Goal: Task Accomplishment & Management: Use online tool/utility

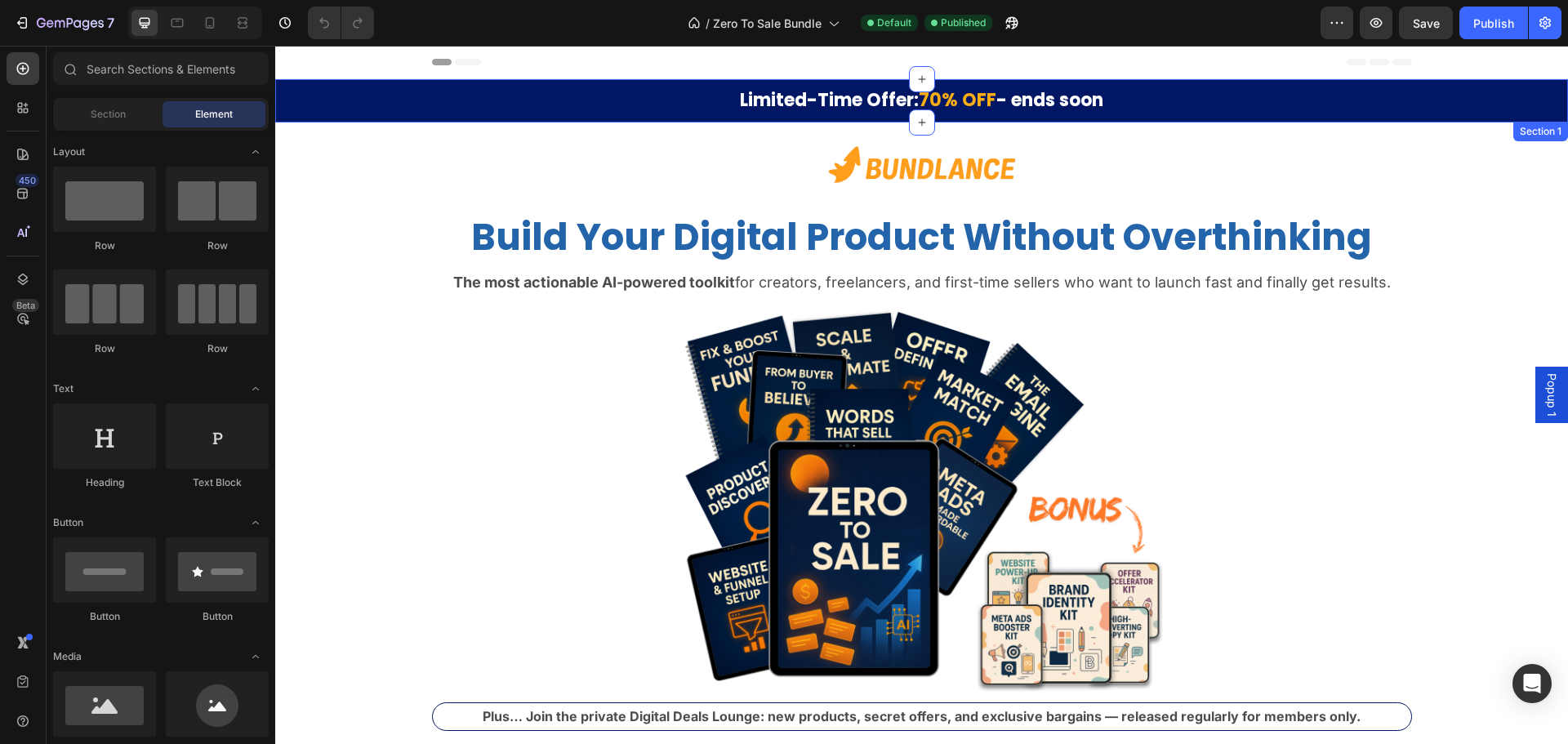
click at [357, 103] on div "Limited-Time Offer: 70% OFF - ends soon Heading Row" at bounding box center [921, 101] width 1292 height 27
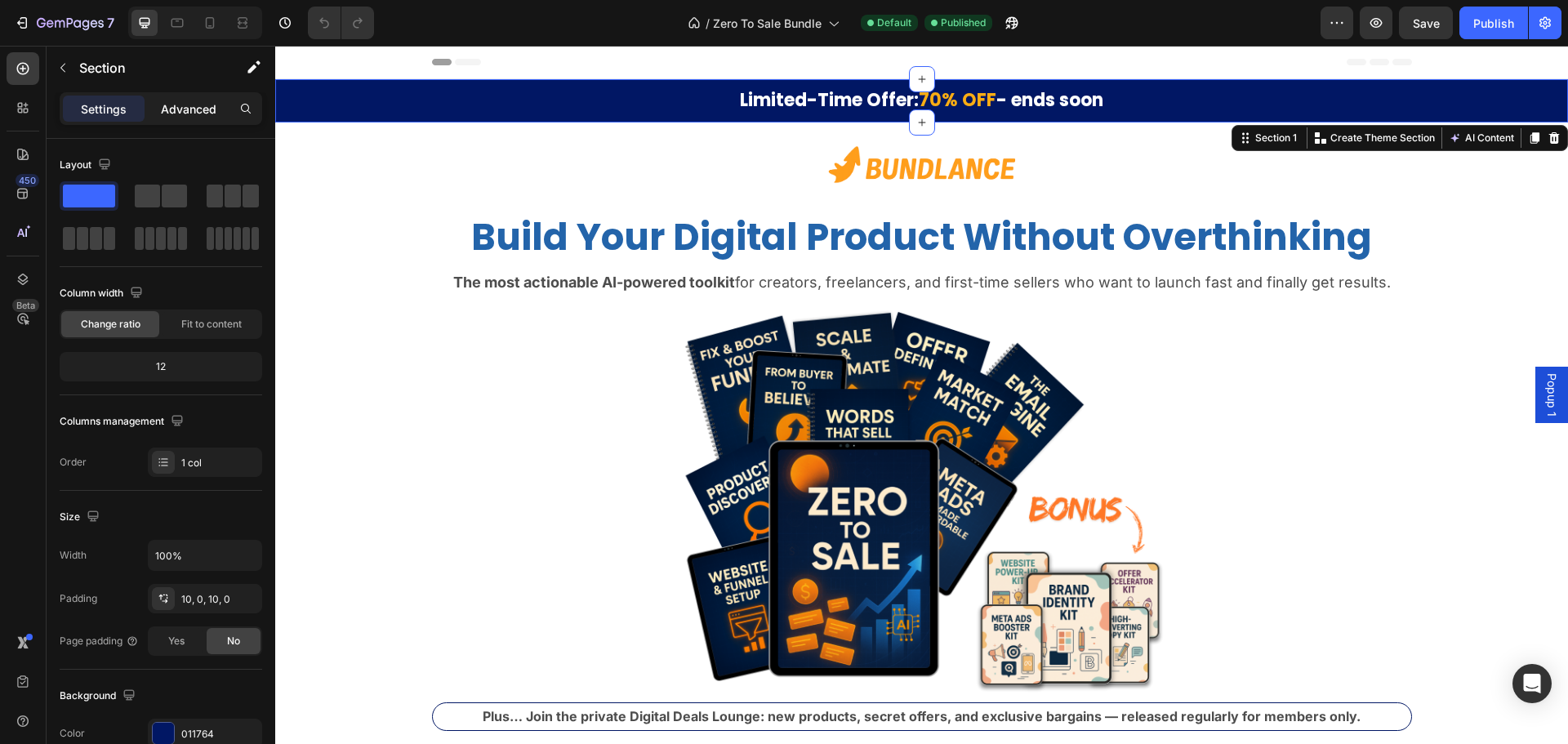
click at [176, 117] on p "Advanced" at bounding box center [188, 109] width 55 height 17
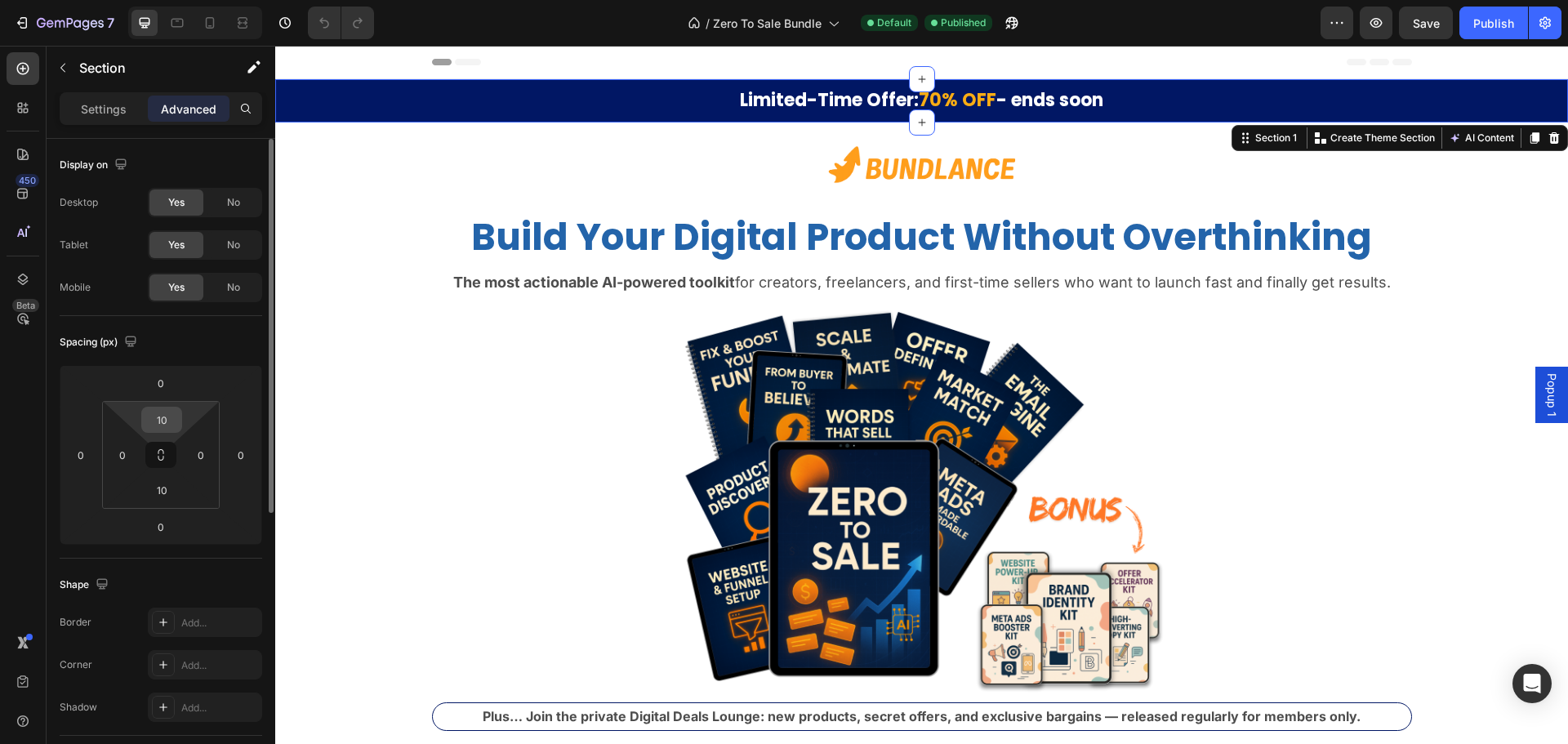
click at [173, 417] on input "10" at bounding box center [162, 419] width 33 height 24
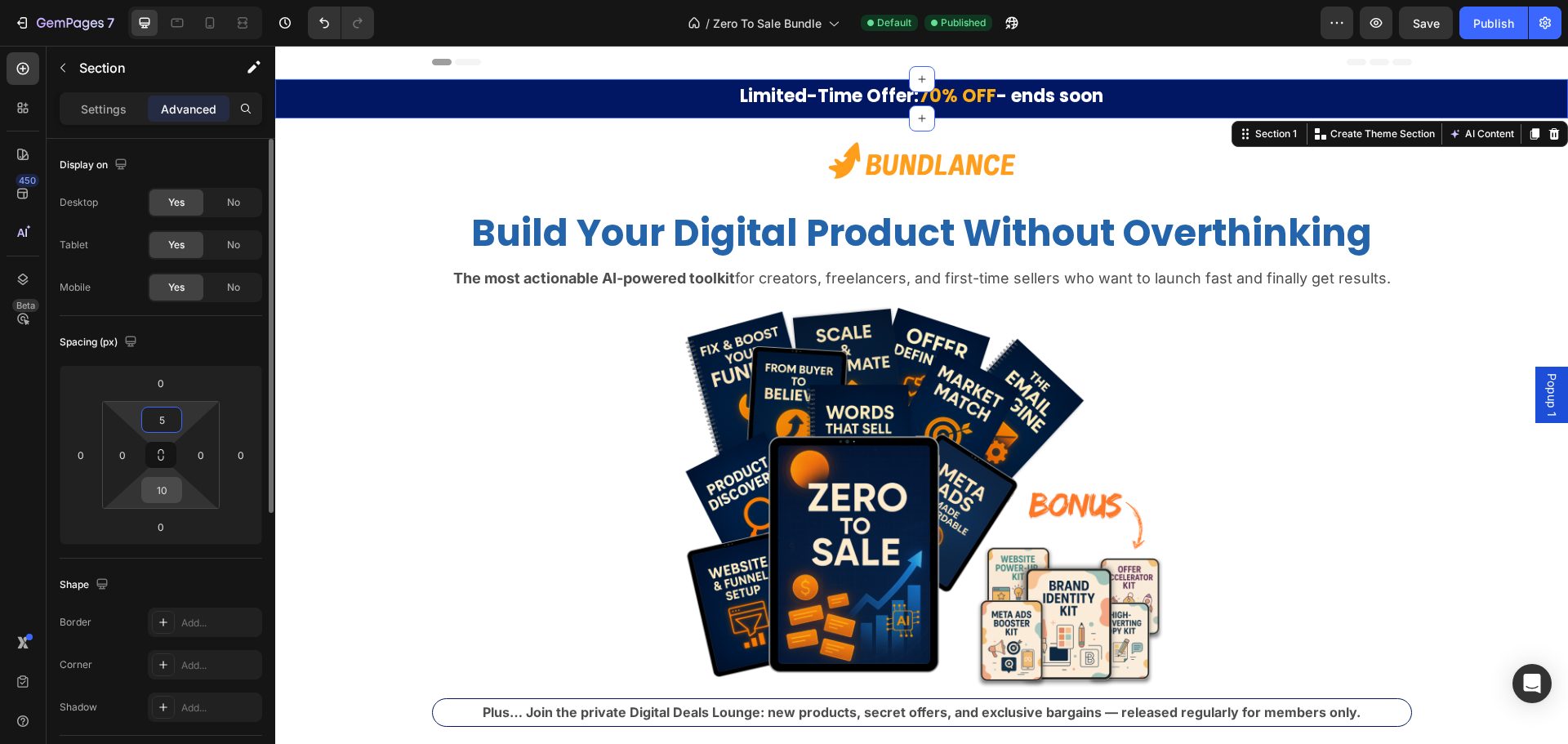
type input "5"
click at [168, 477] on input "10" at bounding box center [162, 489] width 33 height 24
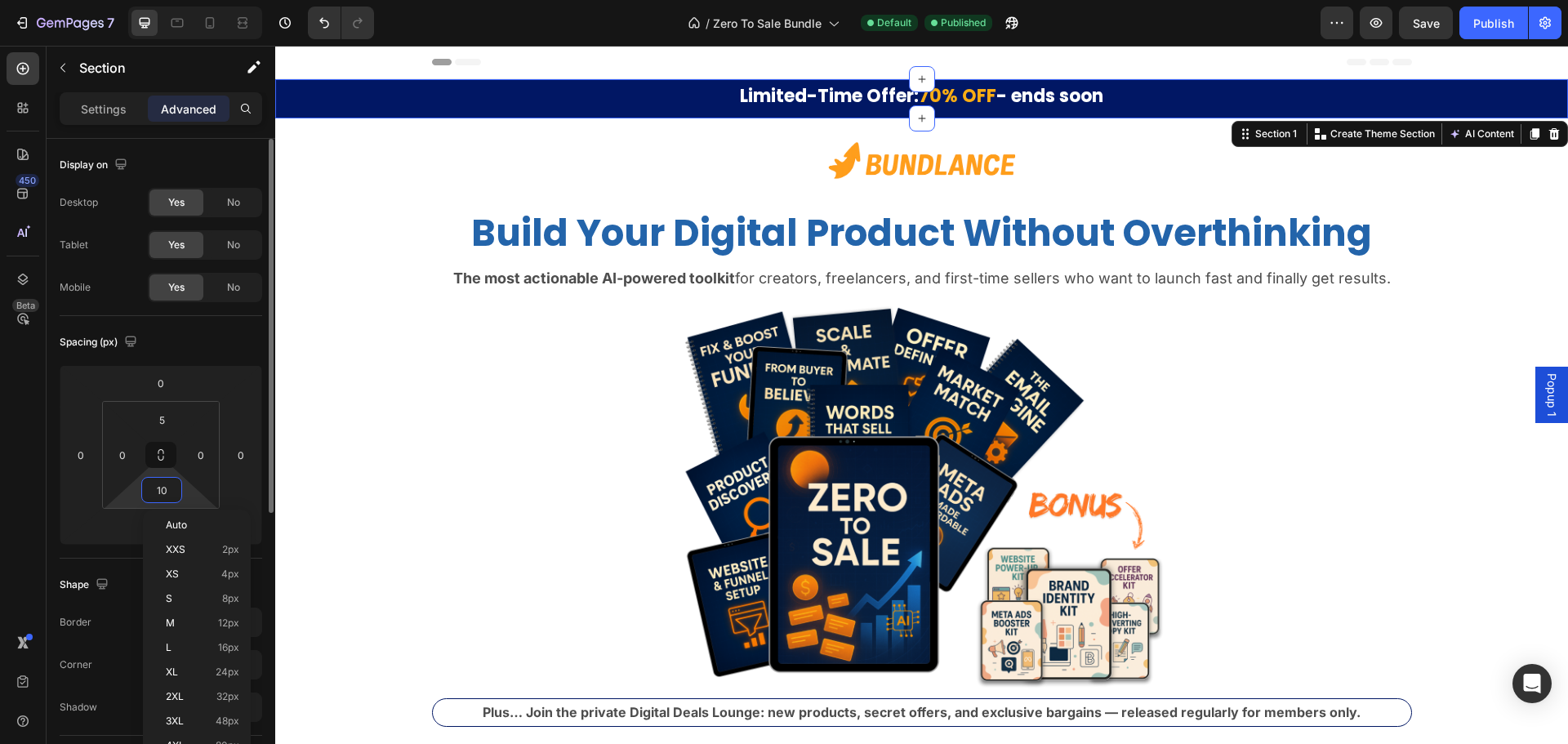
type input "5"
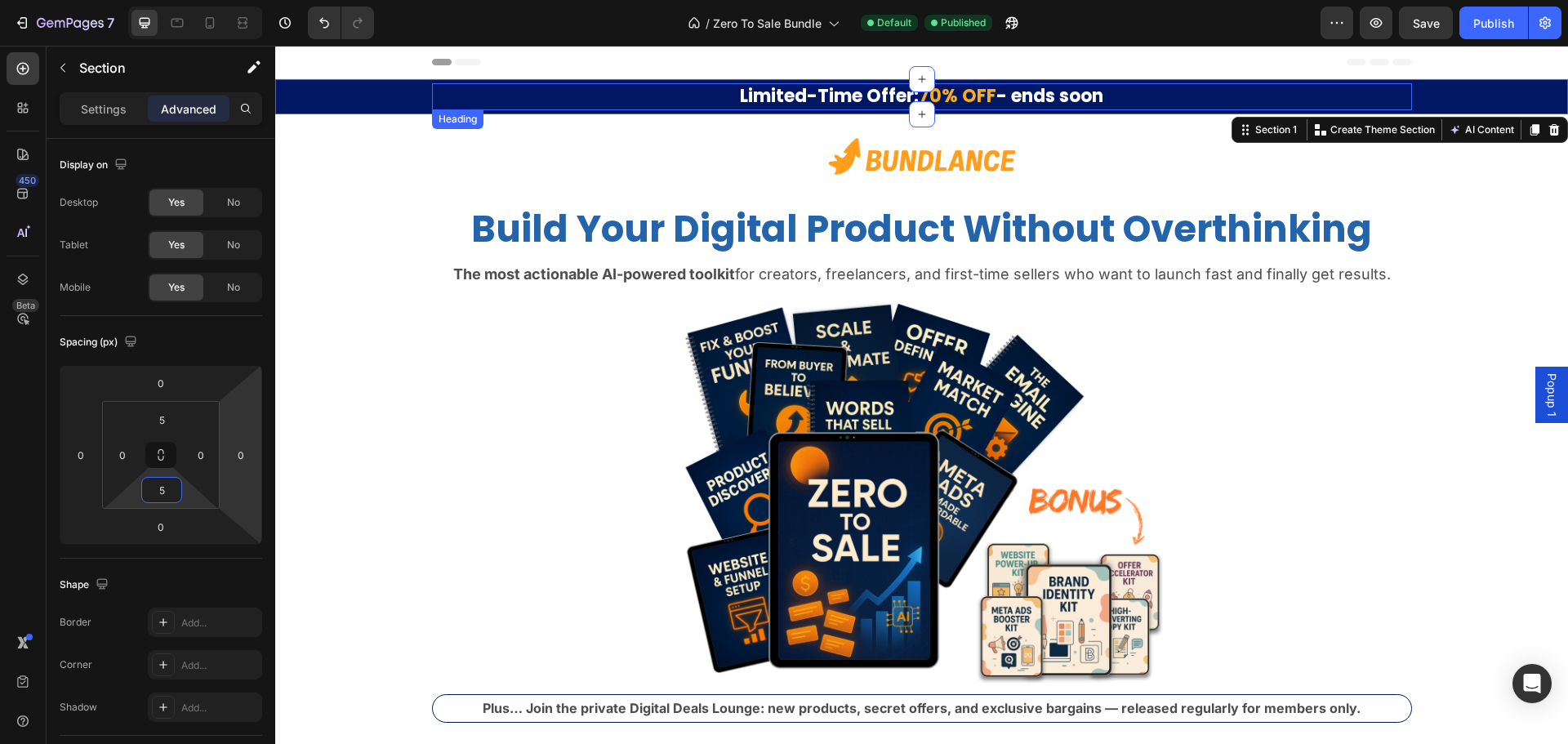
click at [770, 102] on strong "Limited-Time Offer:" at bounding box center [828, 96] width 179 height 25
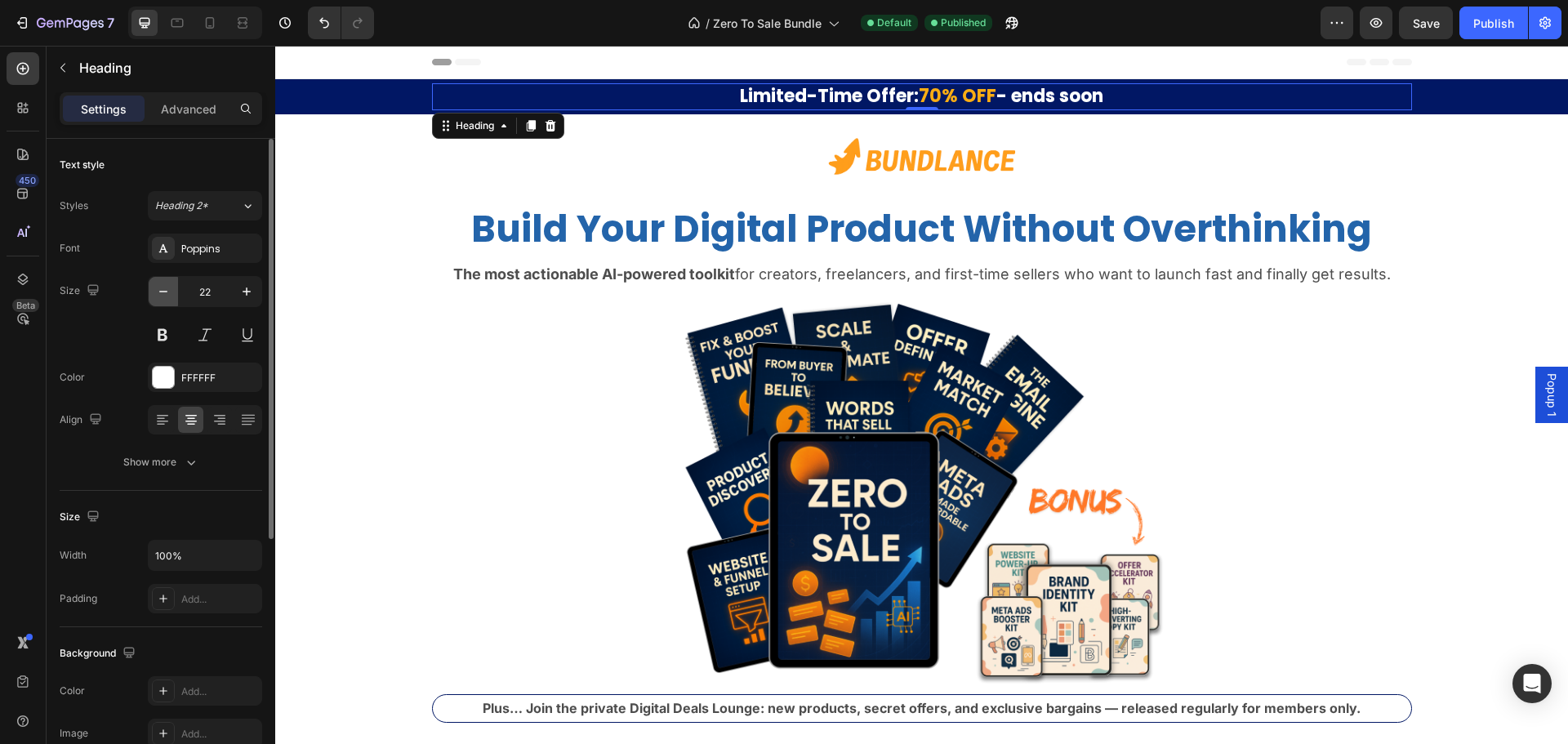
click at [162, 292] on icon "button" at bounding box center [163, 291] width 16 height 16
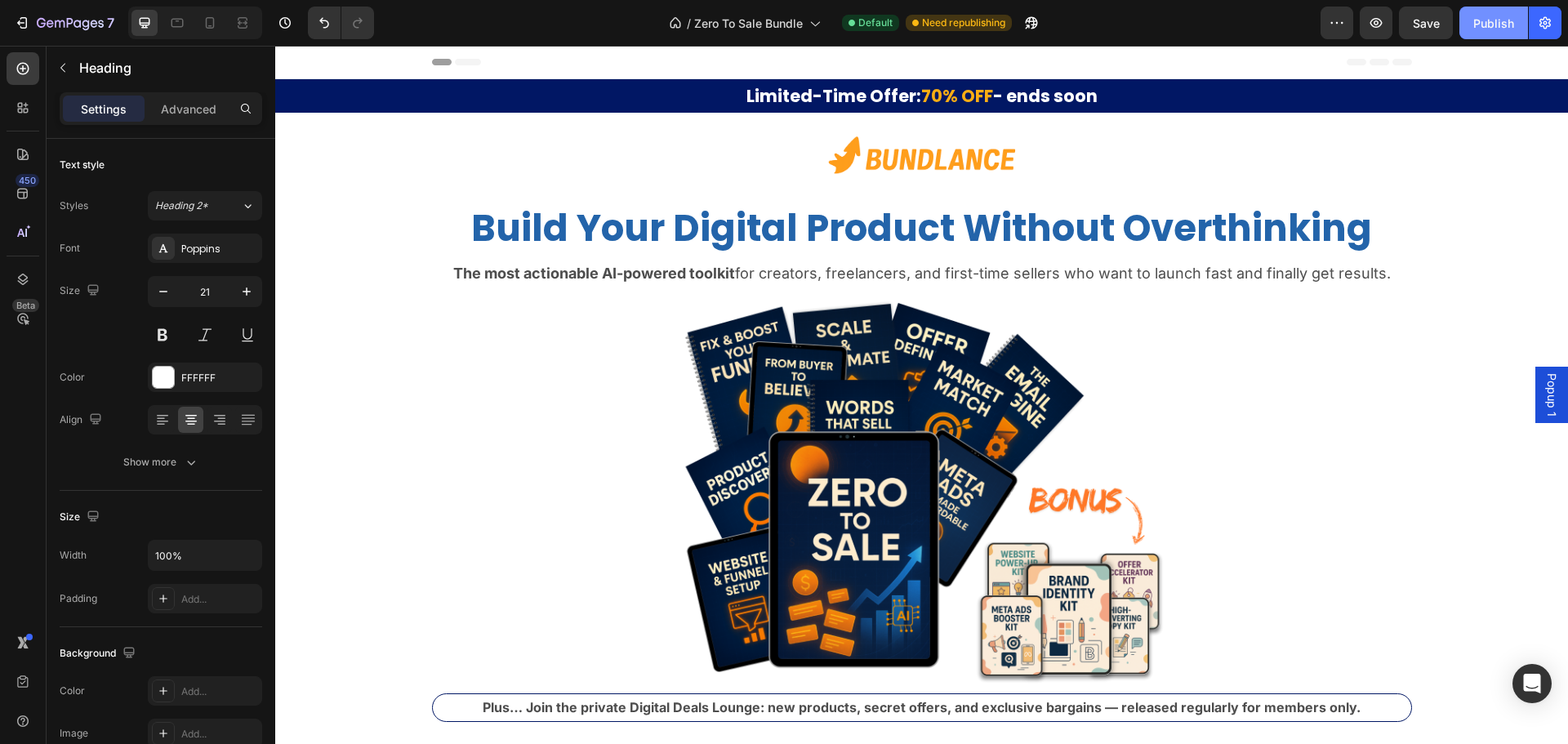
click at [1483, 27] on div "Publish" at bounding box center [1493, 23] width 41 height 17
click at [208, 20] on icon at bounding box center [210, 23] width 16 height 16
type input "18"
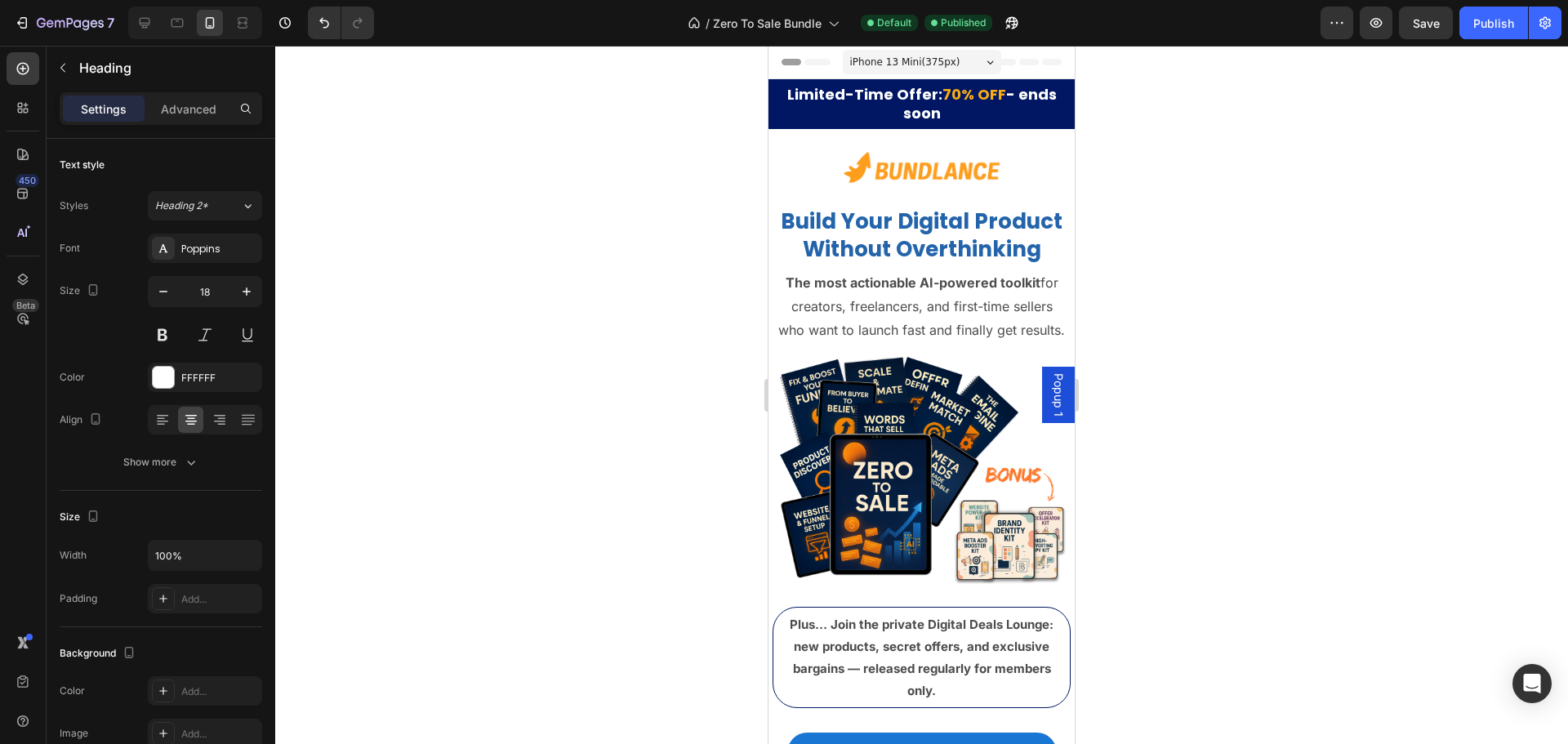
click at [997, 120] on h2 "Limited-Time Offer: 70% OFF - ends soon" at bounding box center [921, 104] width 306 height 42
click at [984, 103] on strong "70% OFF" at bounding box center [974, 94] width 64 height 20
click at [942, 107] on p "Limited-Time Offer: 70% OFF - ends soon" at bounding box center [922, 104] width 303 height 38
click at [1166, 145] on div at bounding box center [921, 394] width 1292 height 698
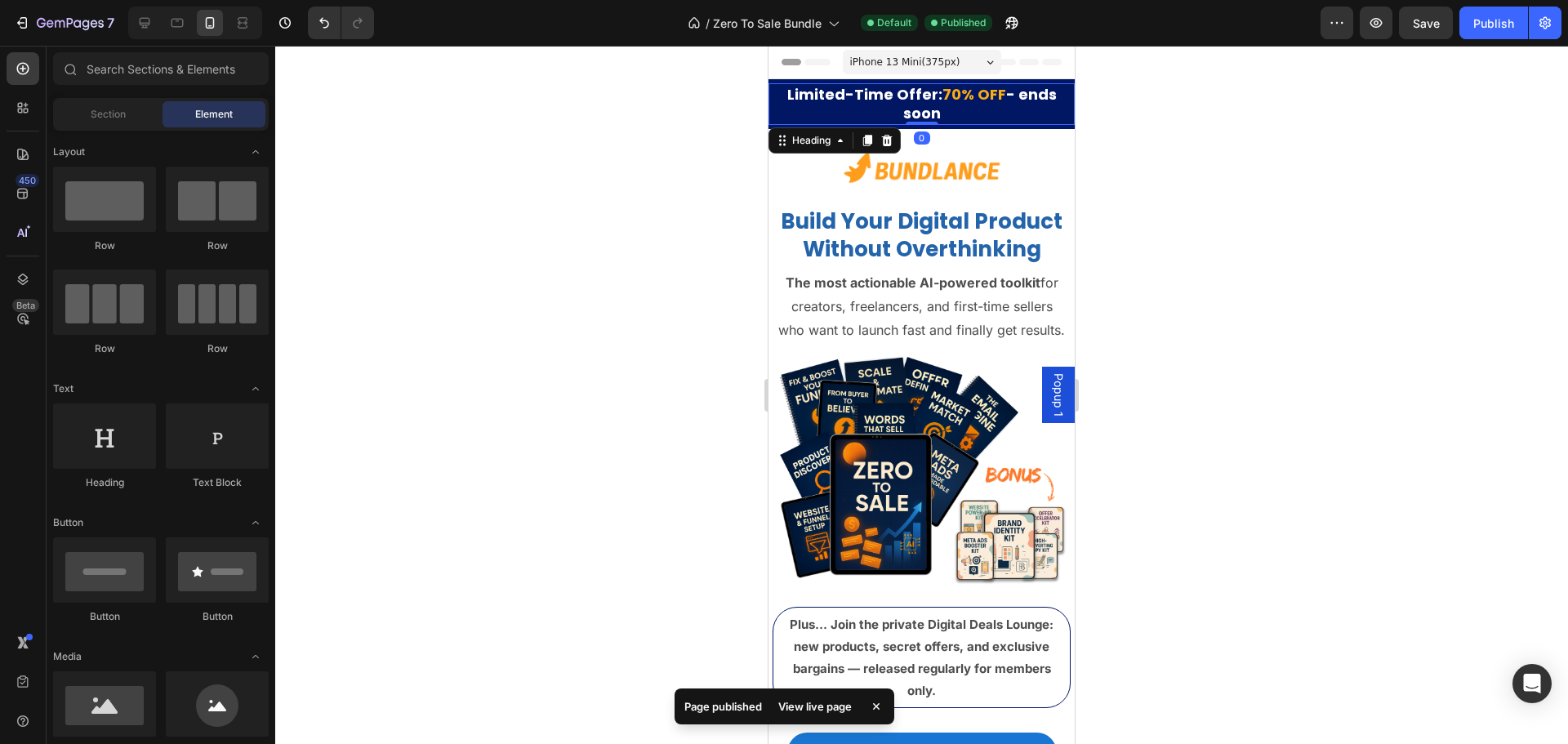
click at [872, 106] on p "⁠⁠⁠⁠⁠⁠⁠ Limited-Time Offer: 70% OFF - ends soon" at bounding box center [922, 104] width 303 height 38
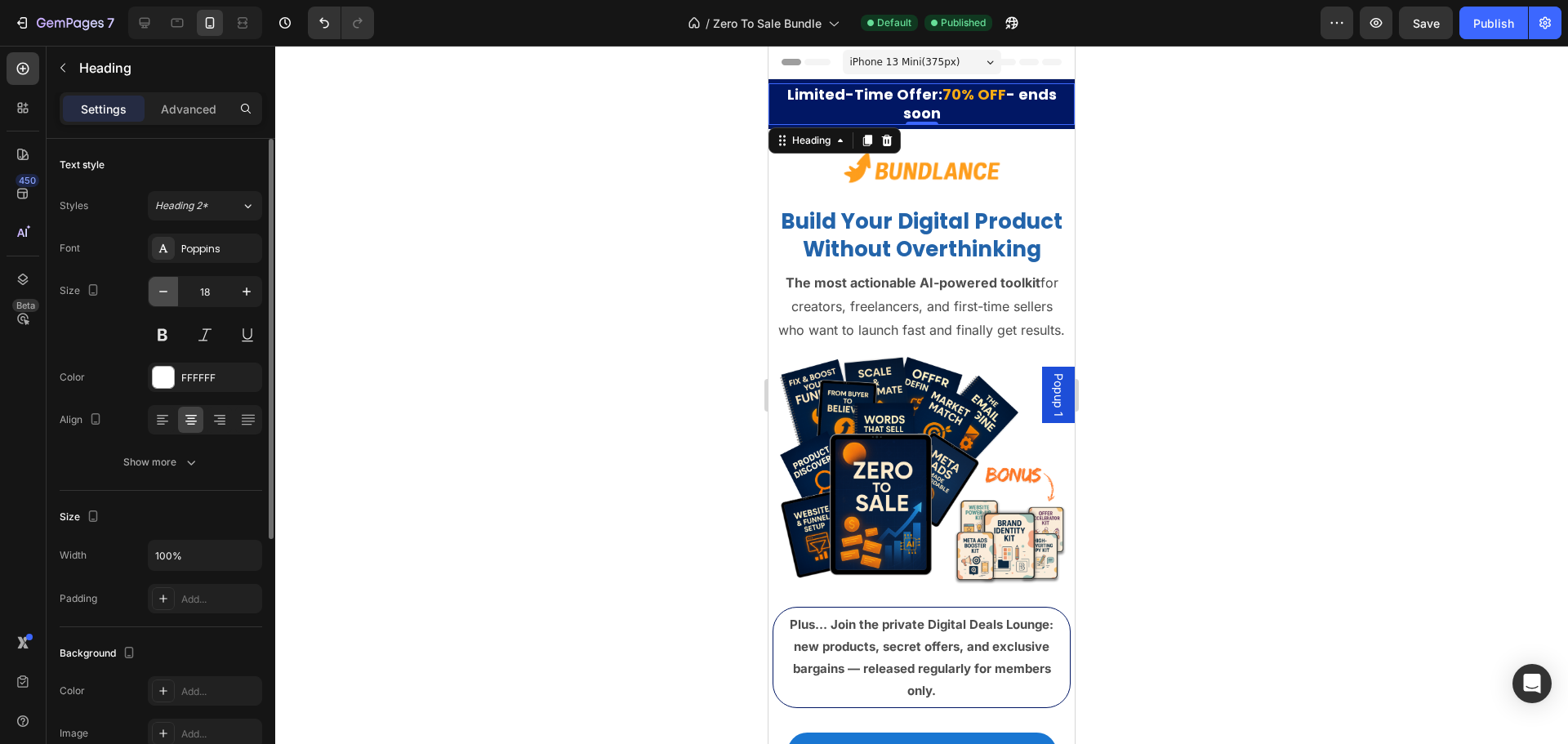
click at [168, 296] on icon "button" at bounding box center [163, 291] width 16 height 16
type input "17"
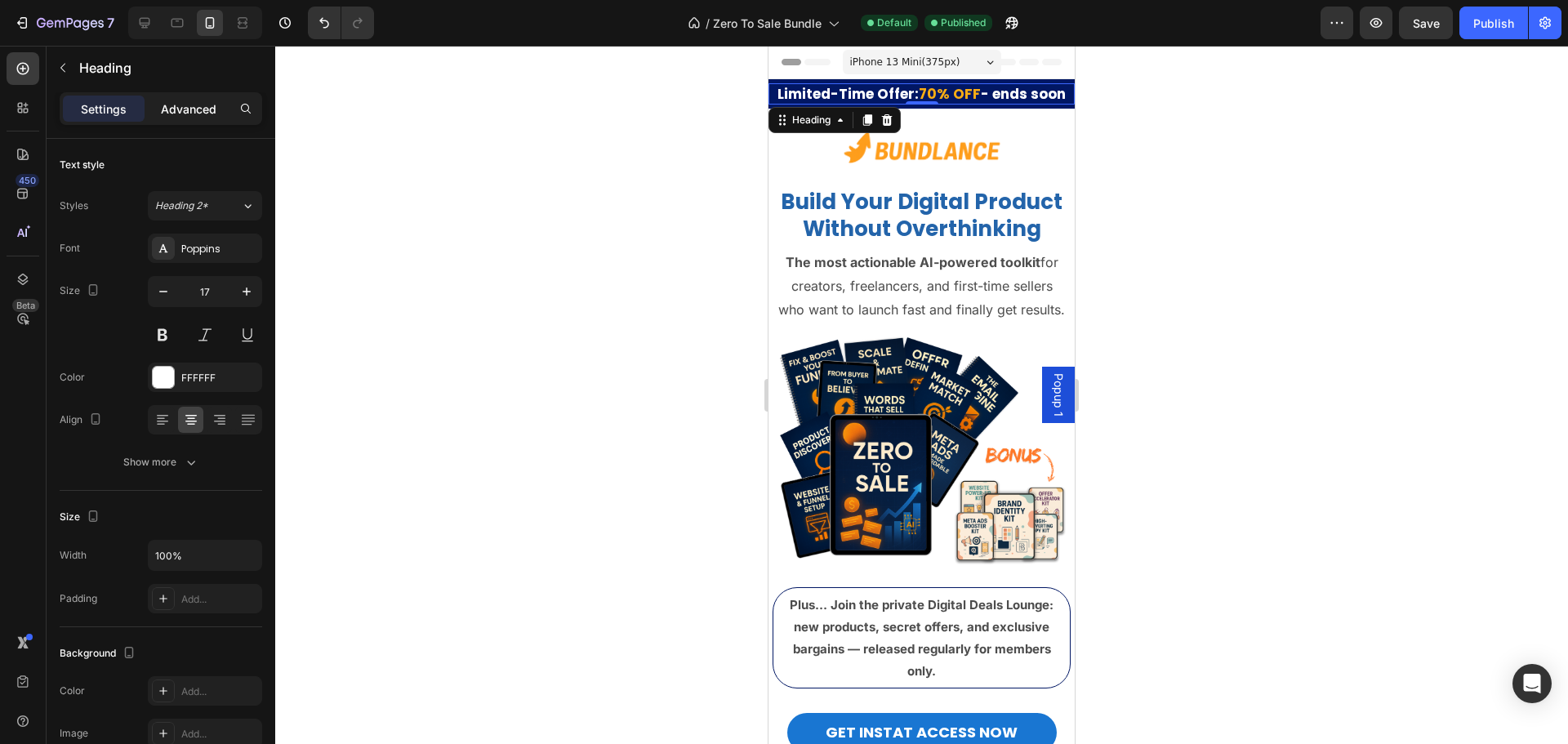
click at [184, 113] on p "Advanced" at bounding box center [188, 109] width 55 height 17
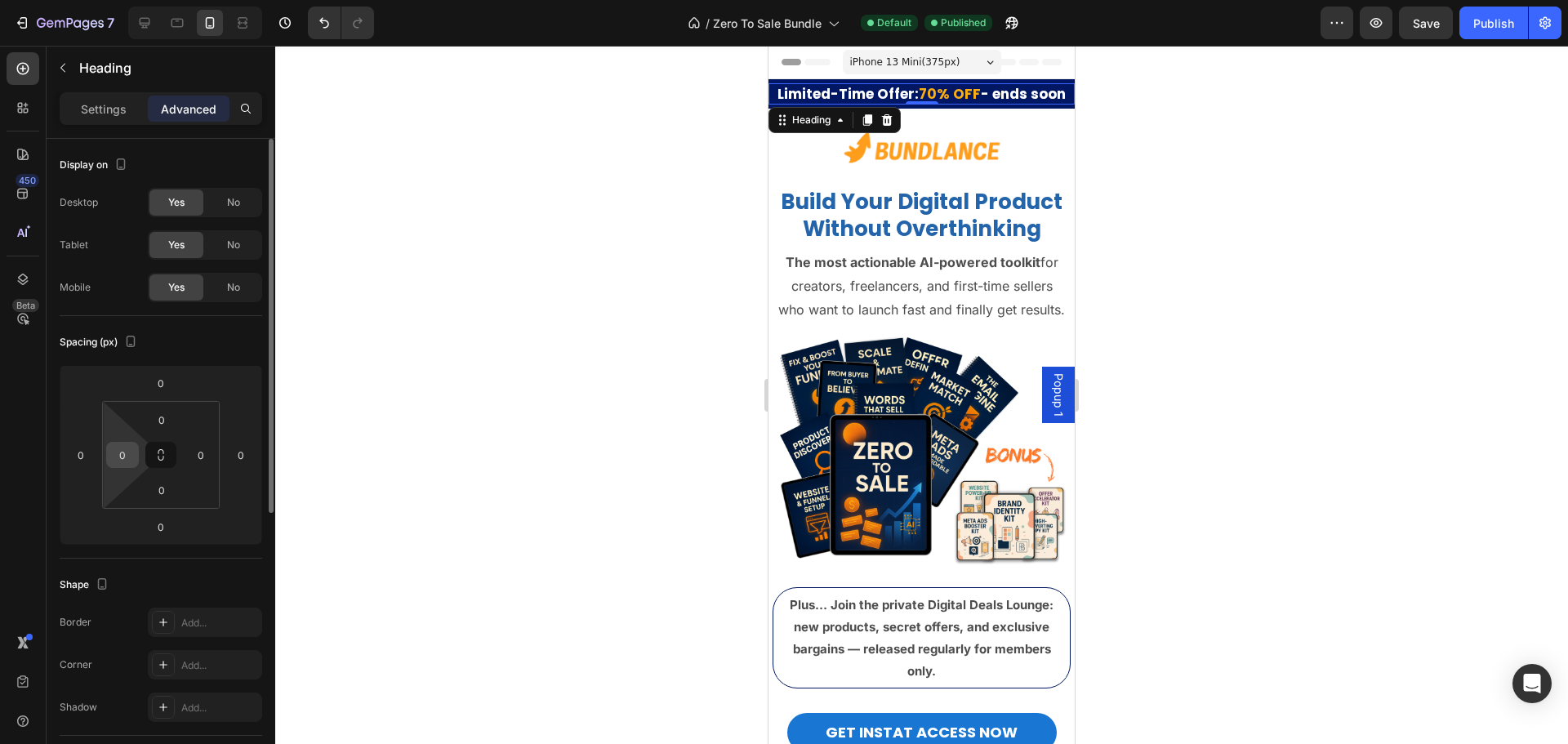
click at [125, 459] on input "0" at bounding box center [122, 455] width 24 height 24
type input "5"
click at [201, 0] on html "7 / Zero To Sale Bundle Default Published Preview Save Publish 450 Beta Section…" at bounding box center [784, 0] width 1568 height 0
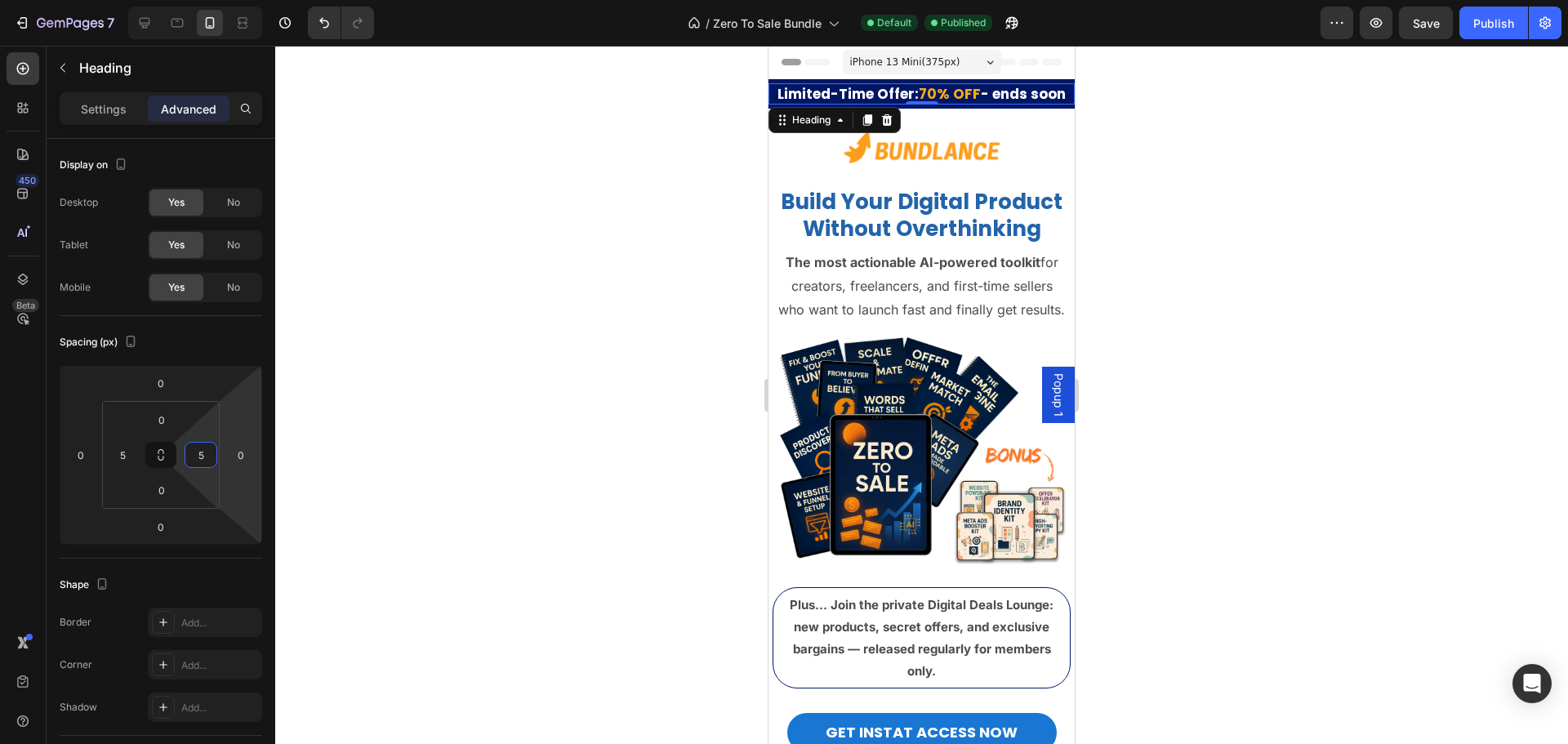
type input "5"
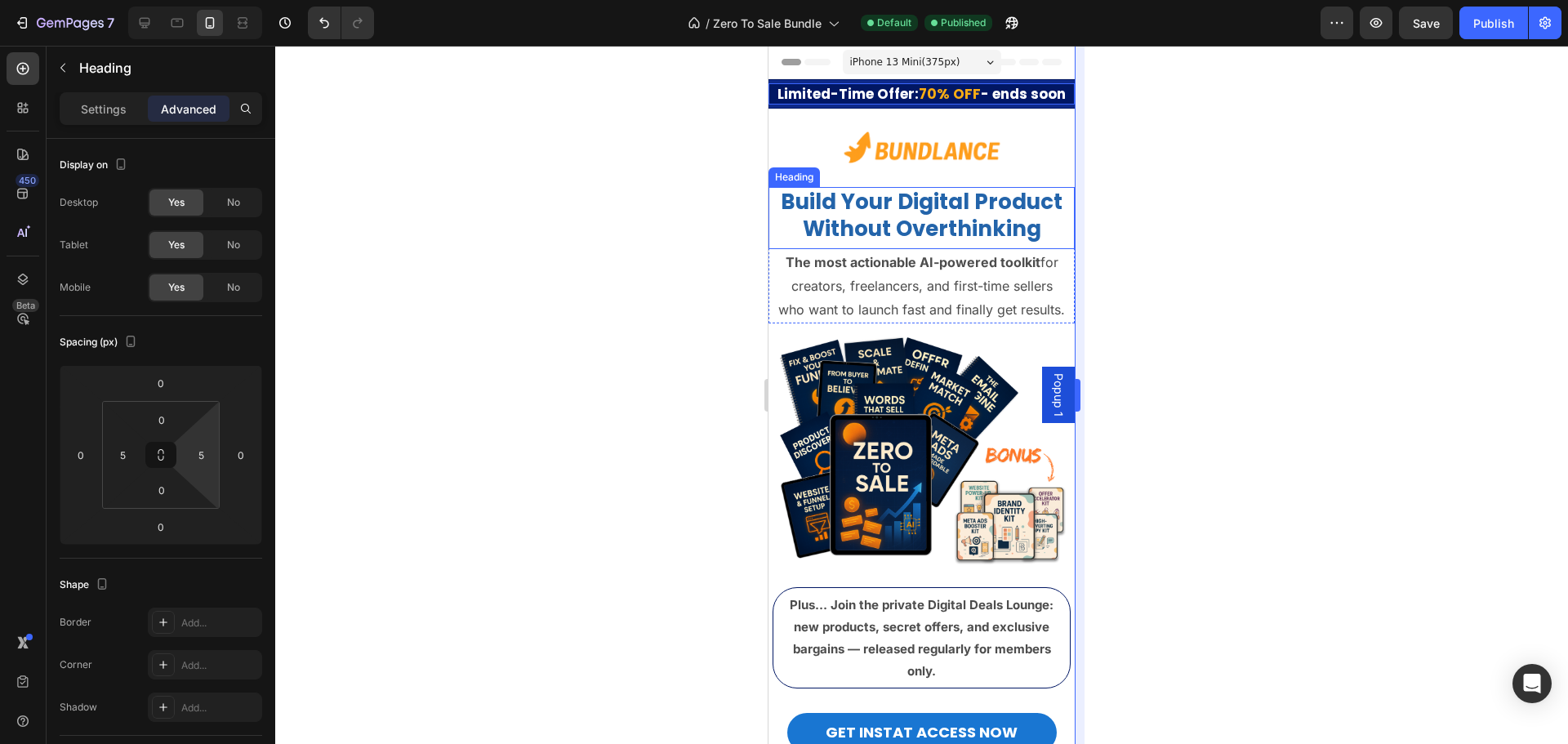
drag, startPoint x: 1226, startPoint y: 241, endPoint x: 1082, endPoint y: 151, distance: 169.8
click at [1218, 233] on div at bounding box center [921, 394] width 1292 height 698
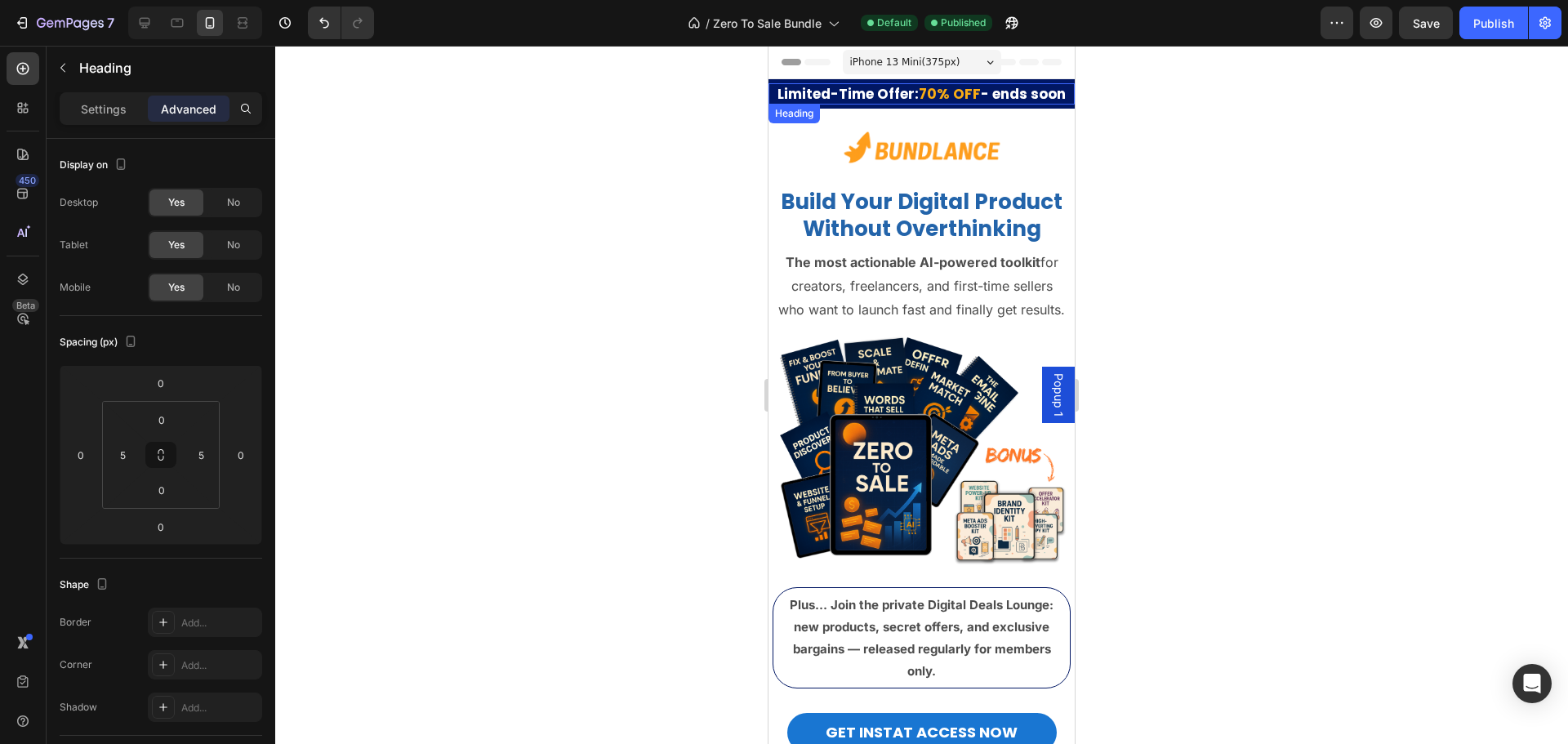
click at [1005, 92] on strong "- ends soon" at bounding box center [1024, 94] width 85 height 20
click at [118, 95] on div "Settings" at bounding box center [103, 108] width 82 height 26
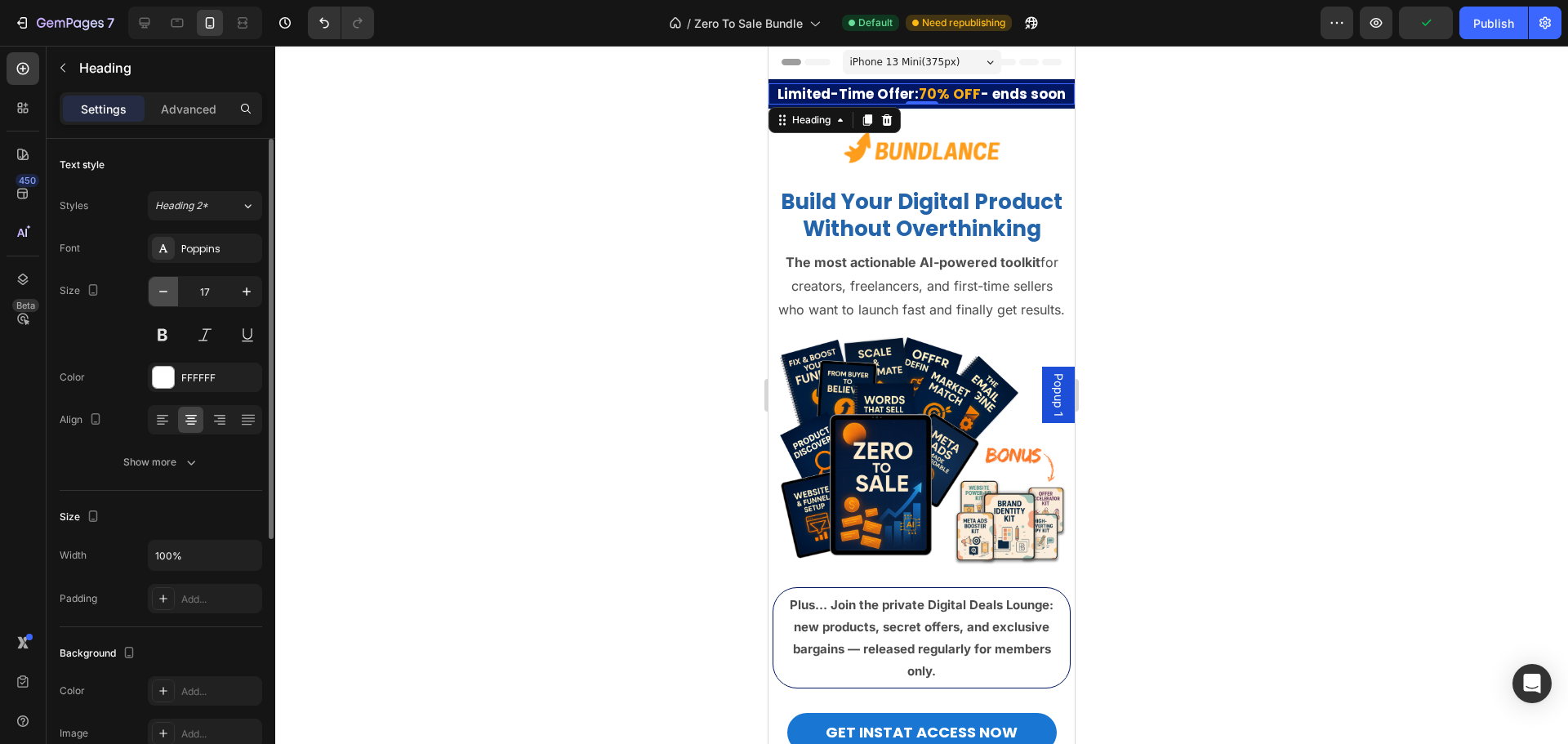
click at [167, 299] on button "button" at bounding box center [163, 291] width 29 height 29
type input "16"
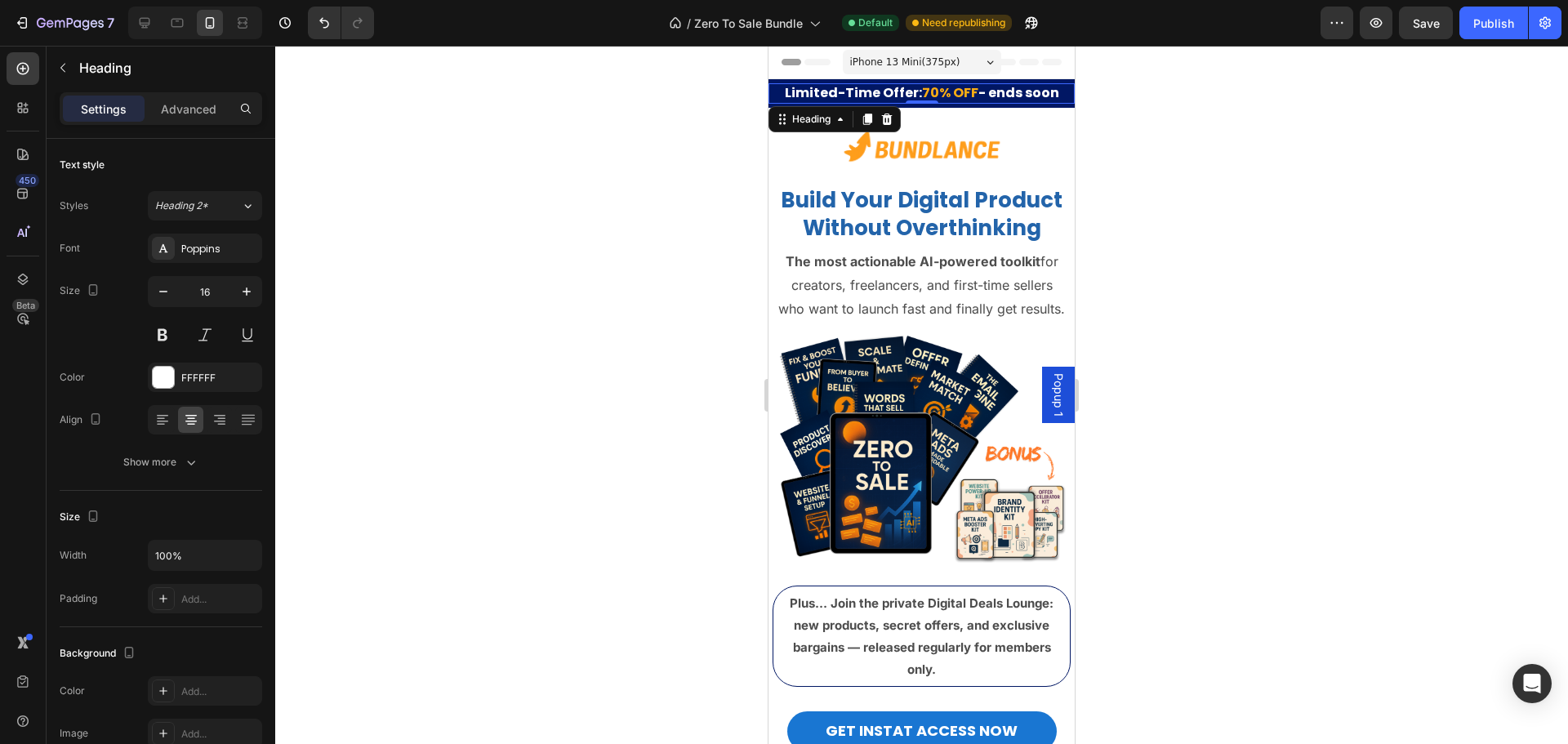
click at [1162, 254] on div at bounding box center [921, 394] width 1292 height 698
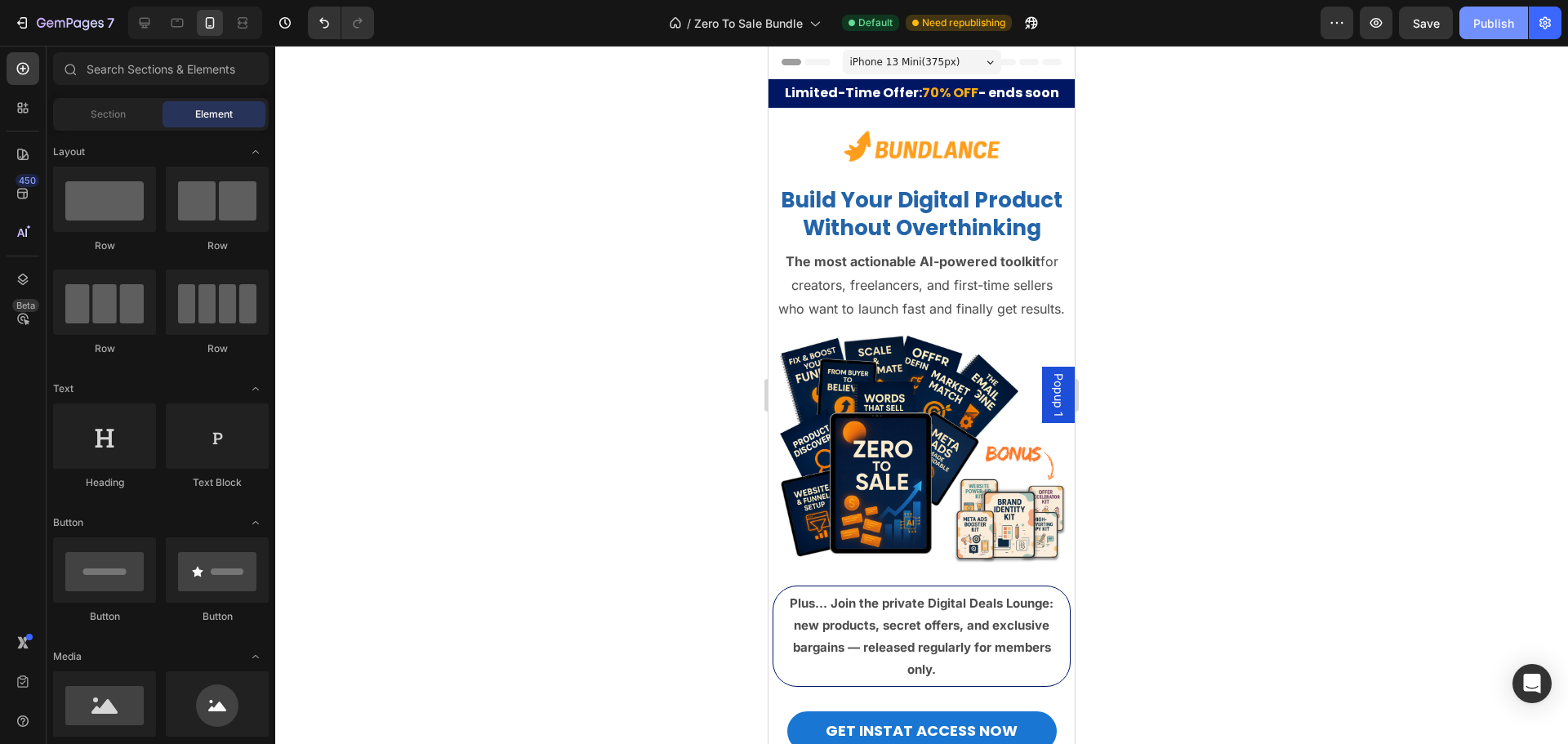
click at [1505, 24] on div "Publish" at bounding box center [1493, 23] width 41 height 17
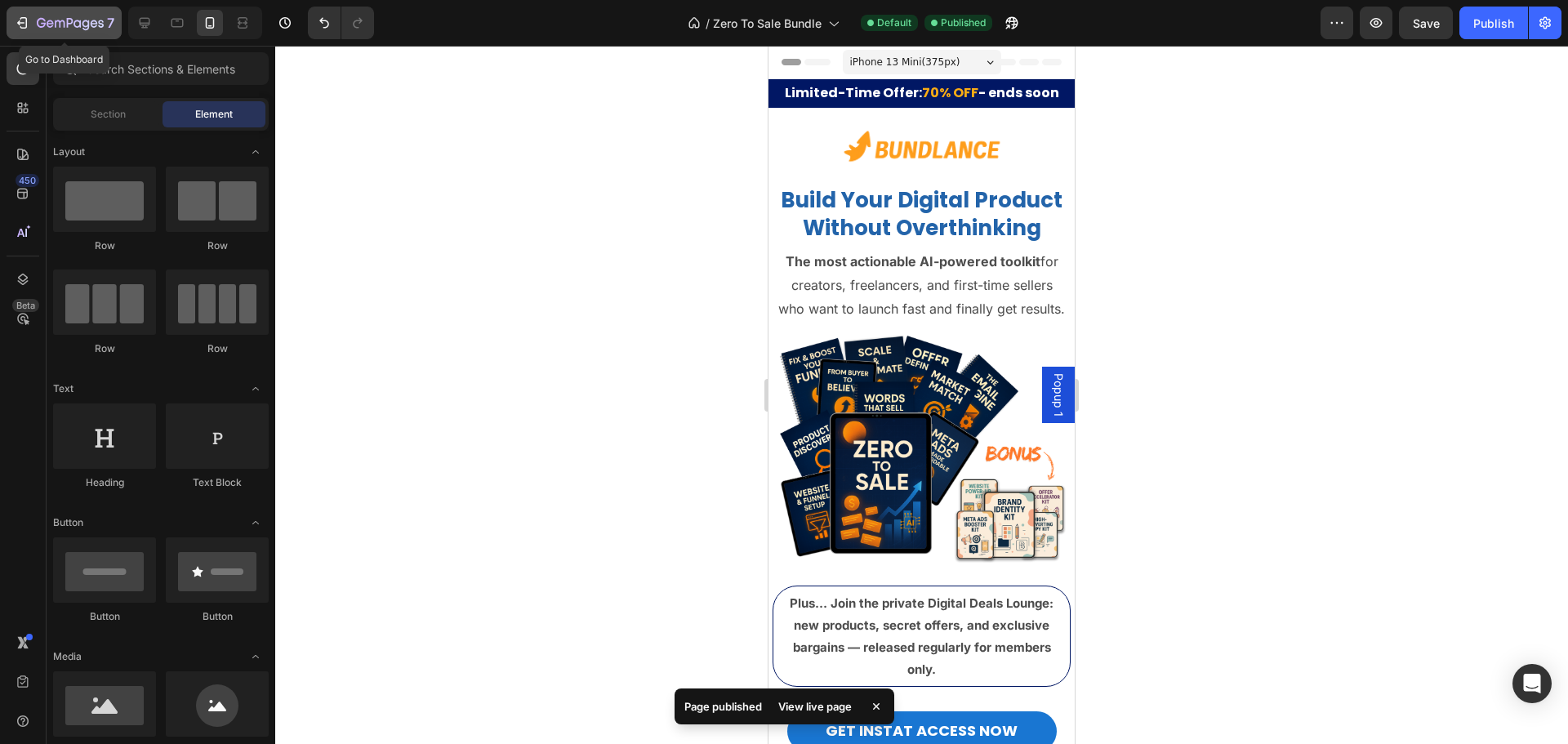
click at [50, 20] on icon "button" at bounding box center [50, 24] width 7 height 7
